Goal: Browse casually

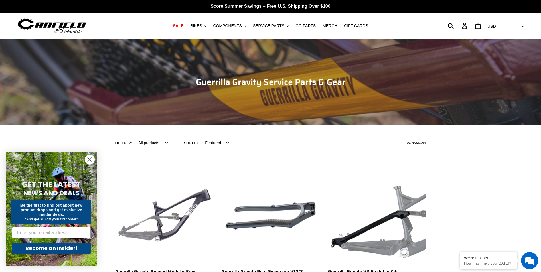
click at [49, 26] on img at bounding box center [51, 26] width 71 height 18
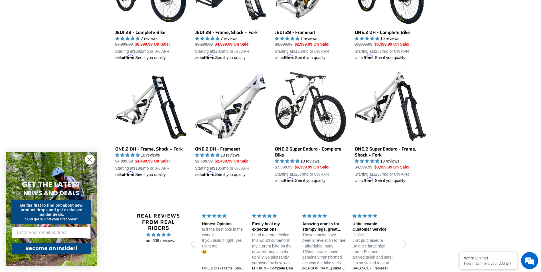
scroll to position [314, 0]
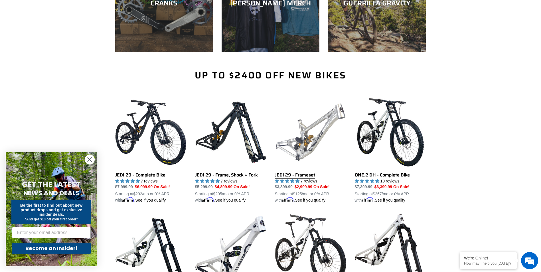
click at [335, 119] on link "JEDI 29 - Frameset" at bounding box center [310, 150] width 71 height 107
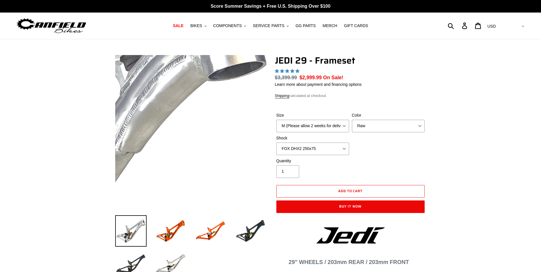
select select "highest-rating"
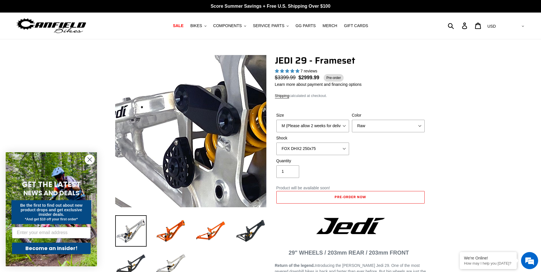
click at [153, 162] on img at bounding box center [299, 43] width 584 height 584
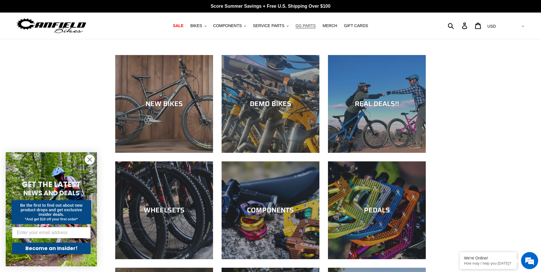
click at [297, 27] on span "GG PARTS" at bounding box center [306, 25] width 20 height 5
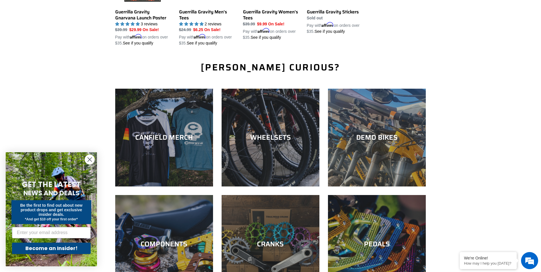
scroll to position [742, 0]
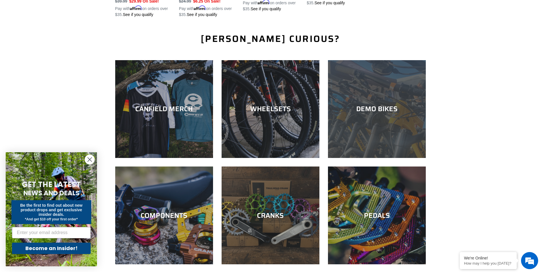
click at [369, 107] on div "DEMO BIKES" at bounding box center [377, 109] width 98 height 8
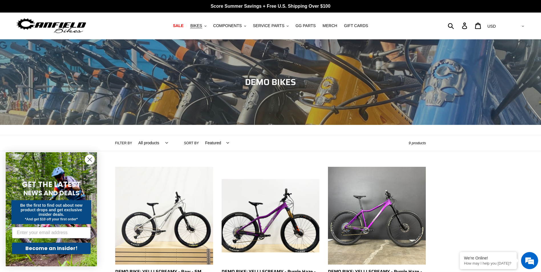
click at [64, 27] on img at bounding box center [51, 26] width 71 height 18
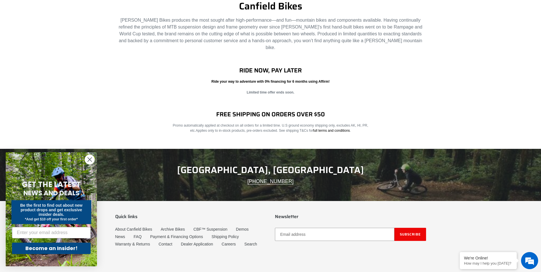
scroll to position [885, 0]
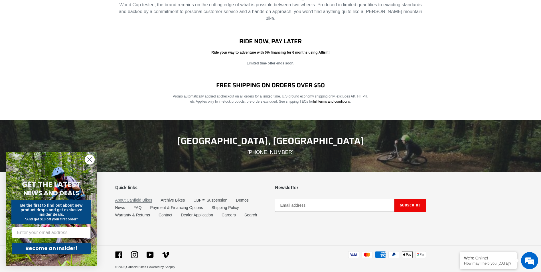
click at [134, 198] on link "About Canfield Bikes" at bounding box center [133, 200] width 37 height 5
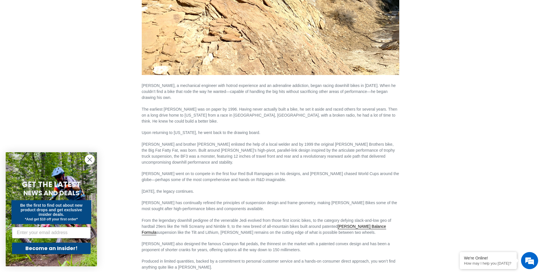
scroll to position [337, 0]
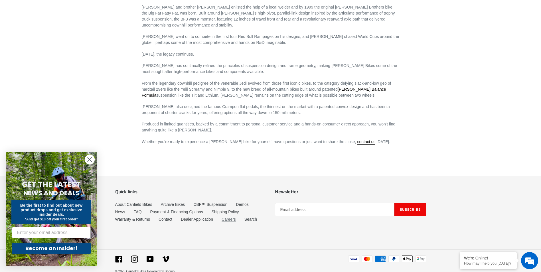
click at [228, 217] on link "Careers" at bounding box center [229, 219] width 14 height 5
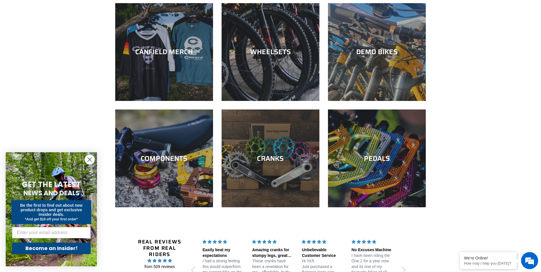
scroll to position [964, 0]
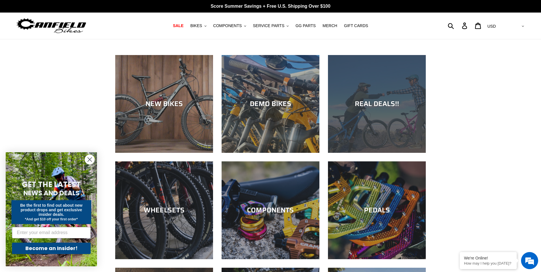
click at [366, 153] on div "REAL DEALS!!" at bounding box center [377, 153] width 98 height 0
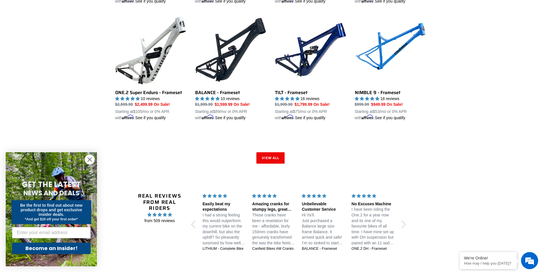
scroll to position [941, 0]
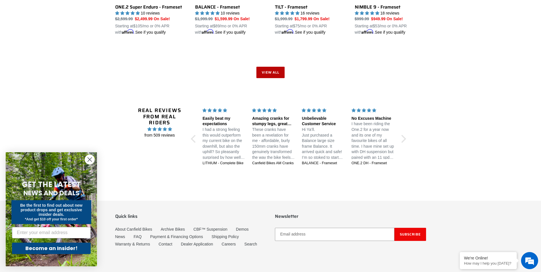
click at [270, 70] on link "View all" at bounding box center [270, 72] width 29 height 11
